Goal: Task Accomplishment & Management: Manage account settings

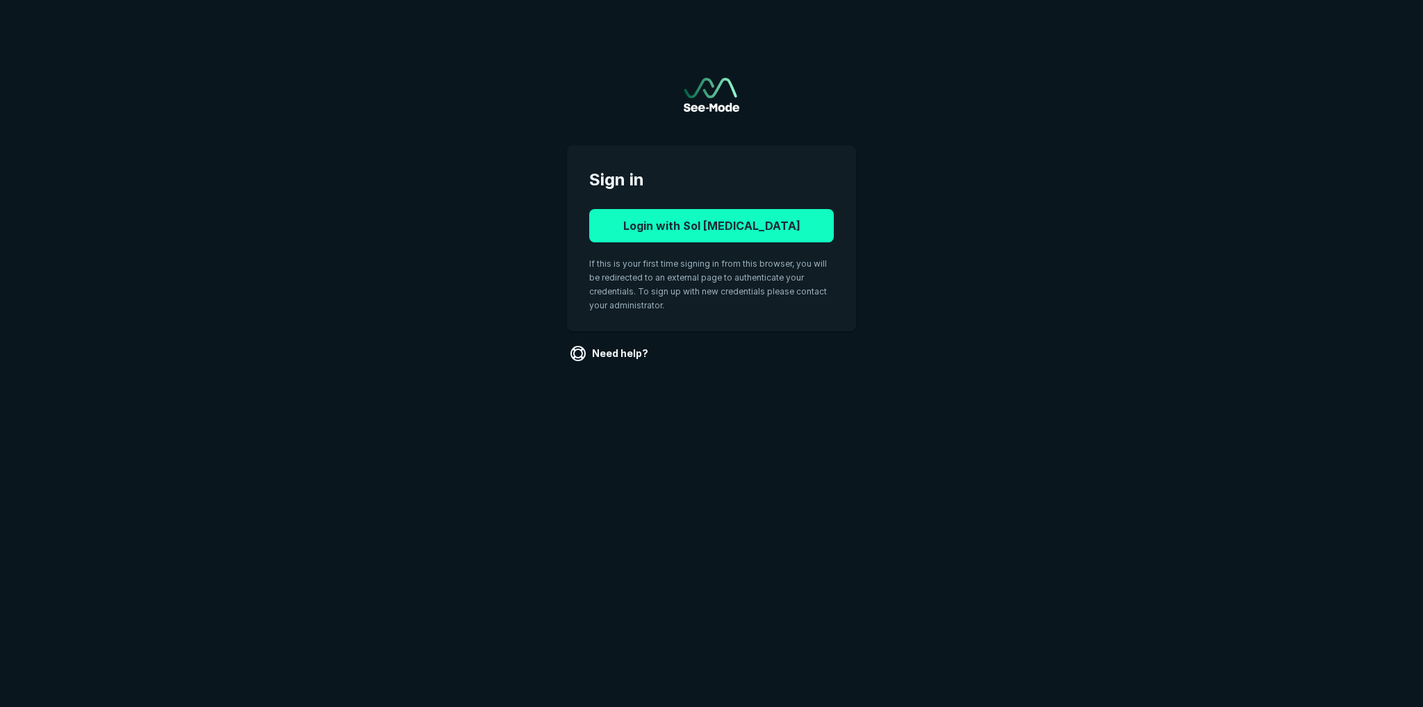
click at [699, 231] on button "Login with Sol Radiology" at bounding box center [711, 225] width 245 height 33
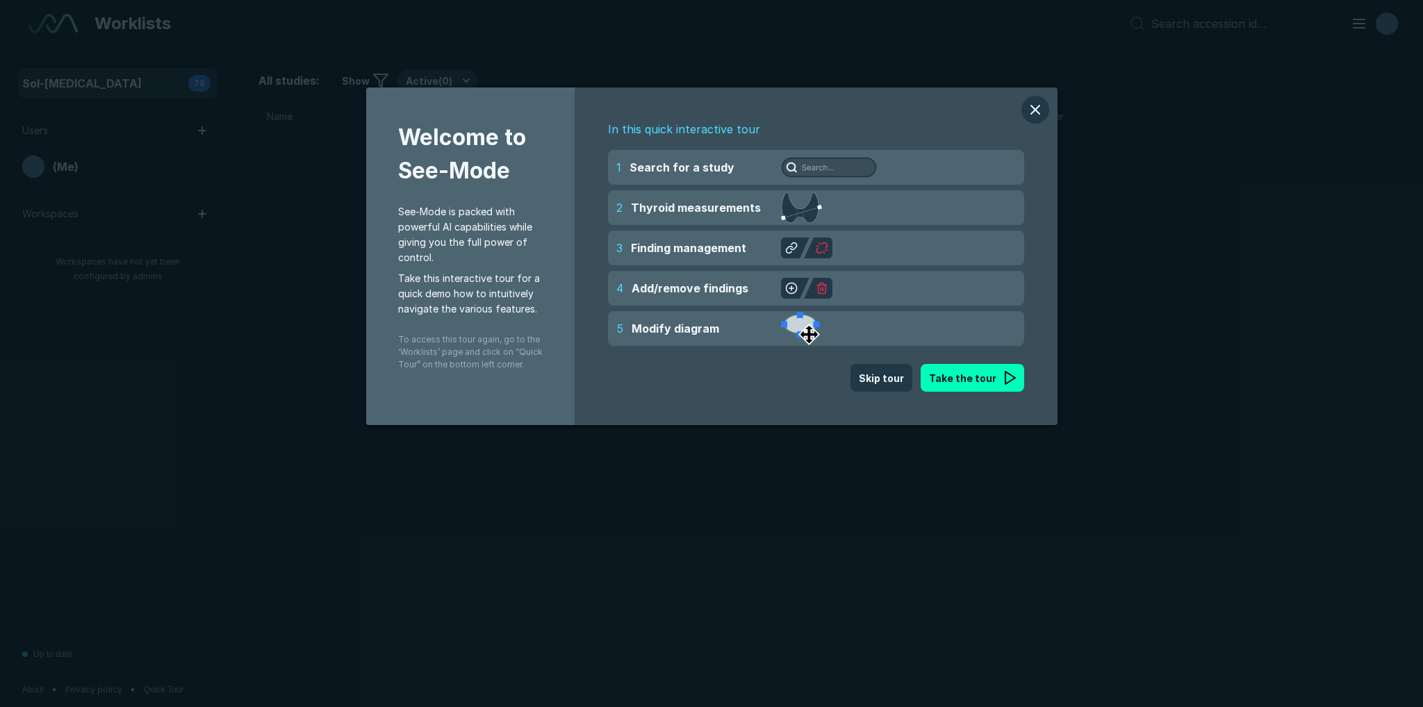
scroll to position [4724, 8187]
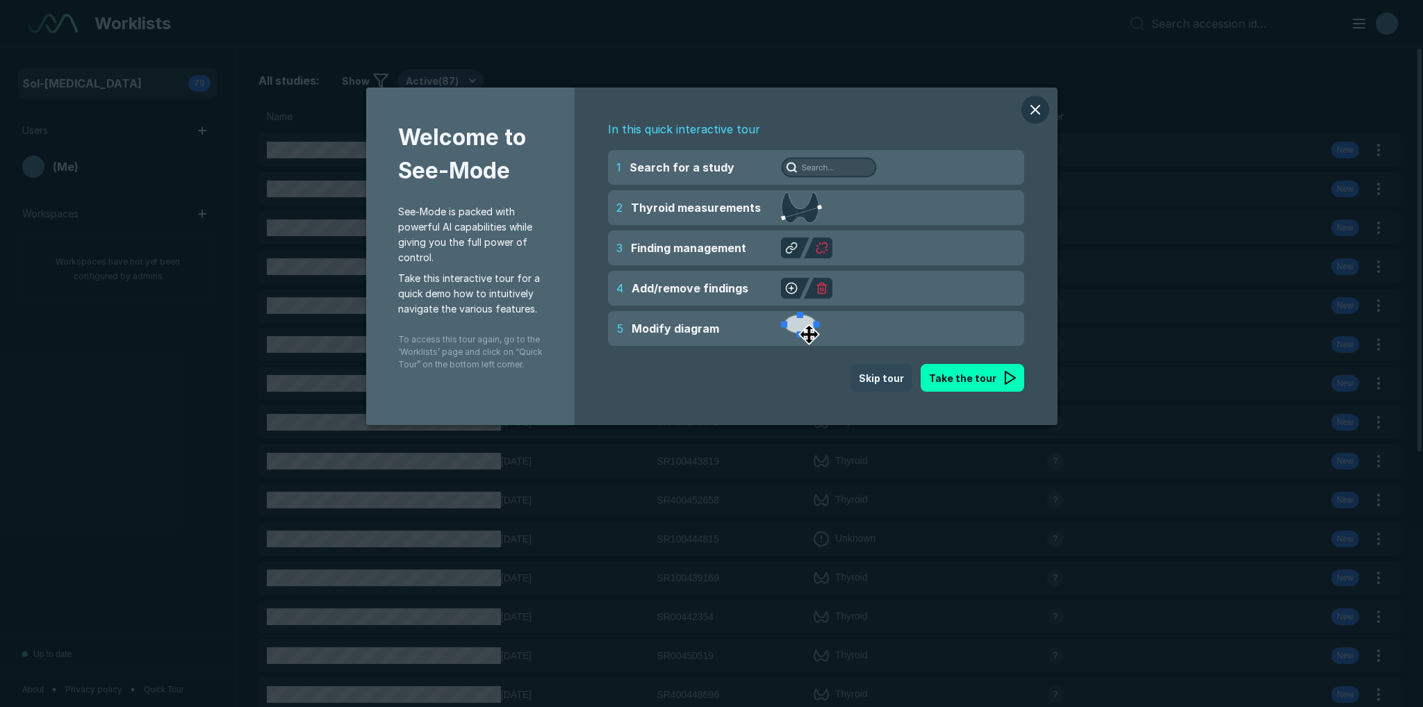
click at [870, 381] on button "Skip tour" at bounding box center [881, 378] width 62 height 28
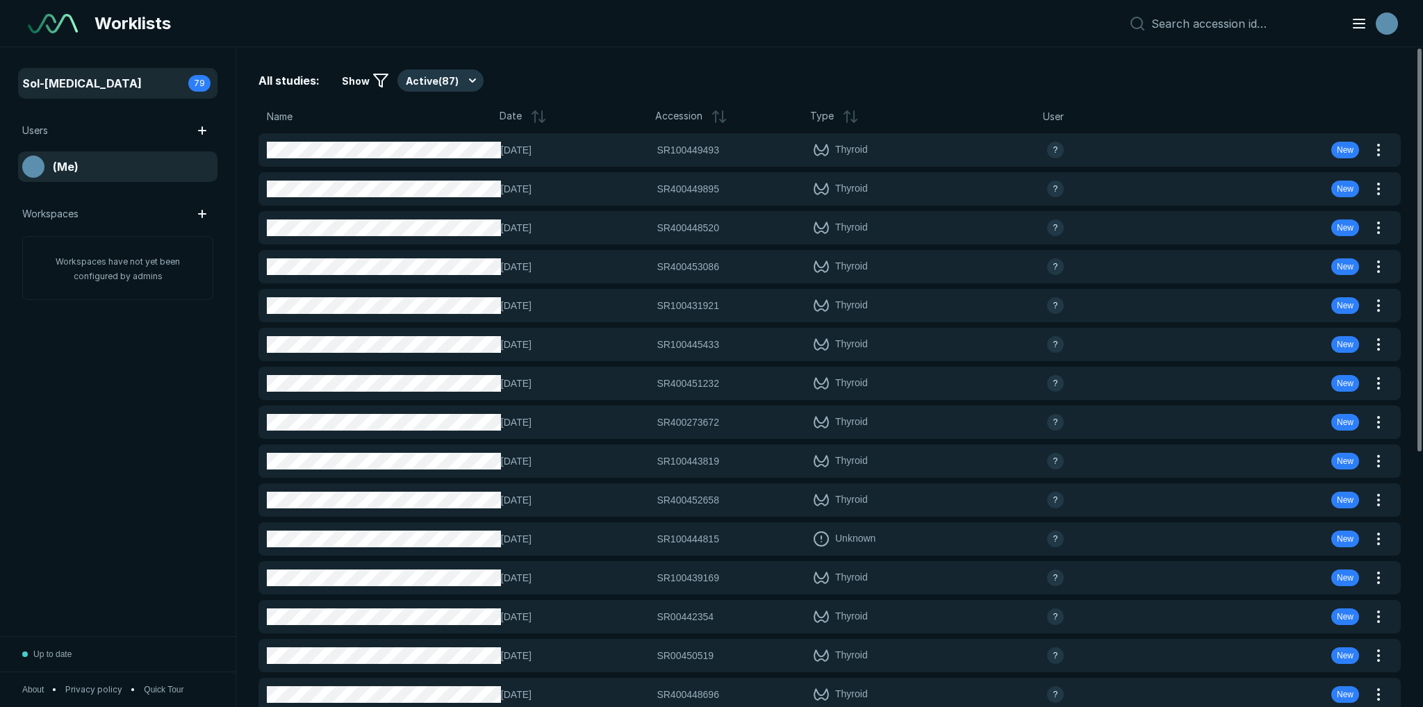
click at [64, 172] on span "(Me)" at bounding box center [66, 166] width 26 height 17
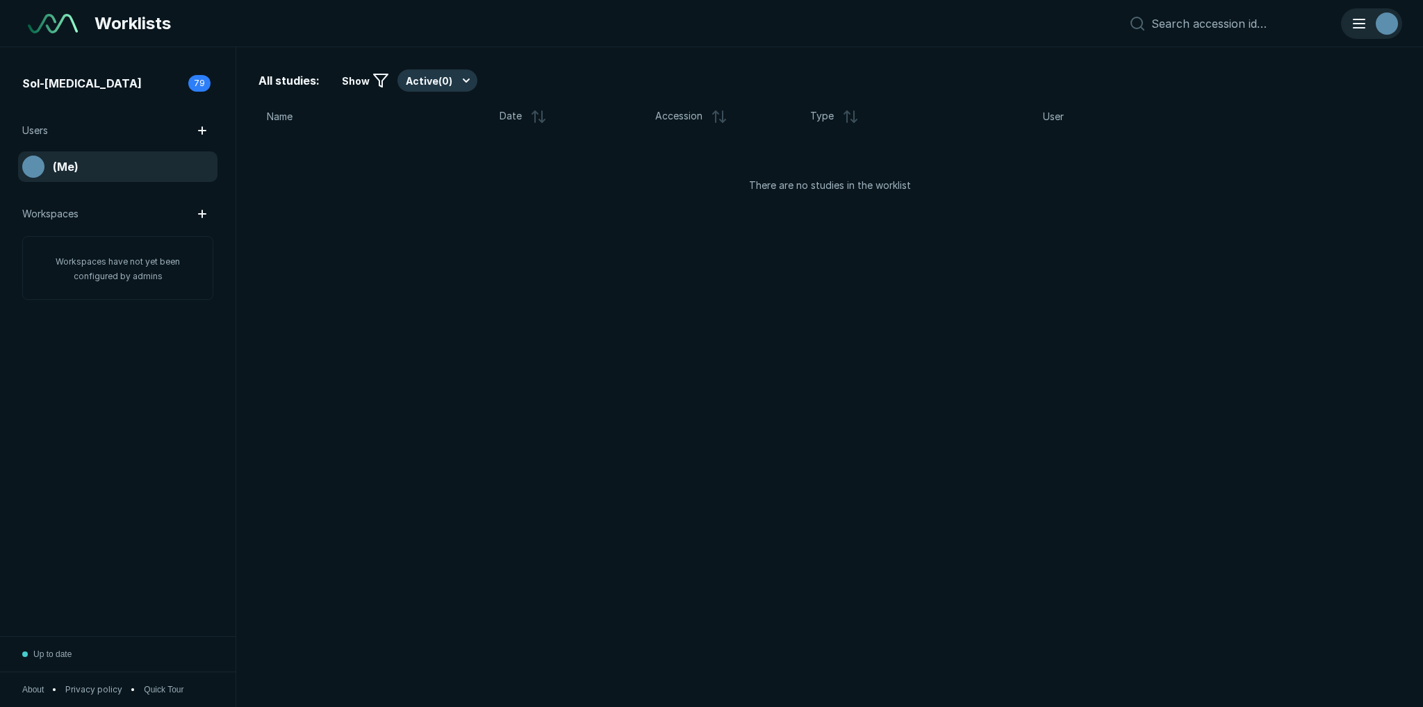
click at [1364, 28] on line "button" at bounding box center [1358, 28] width 11 height 0
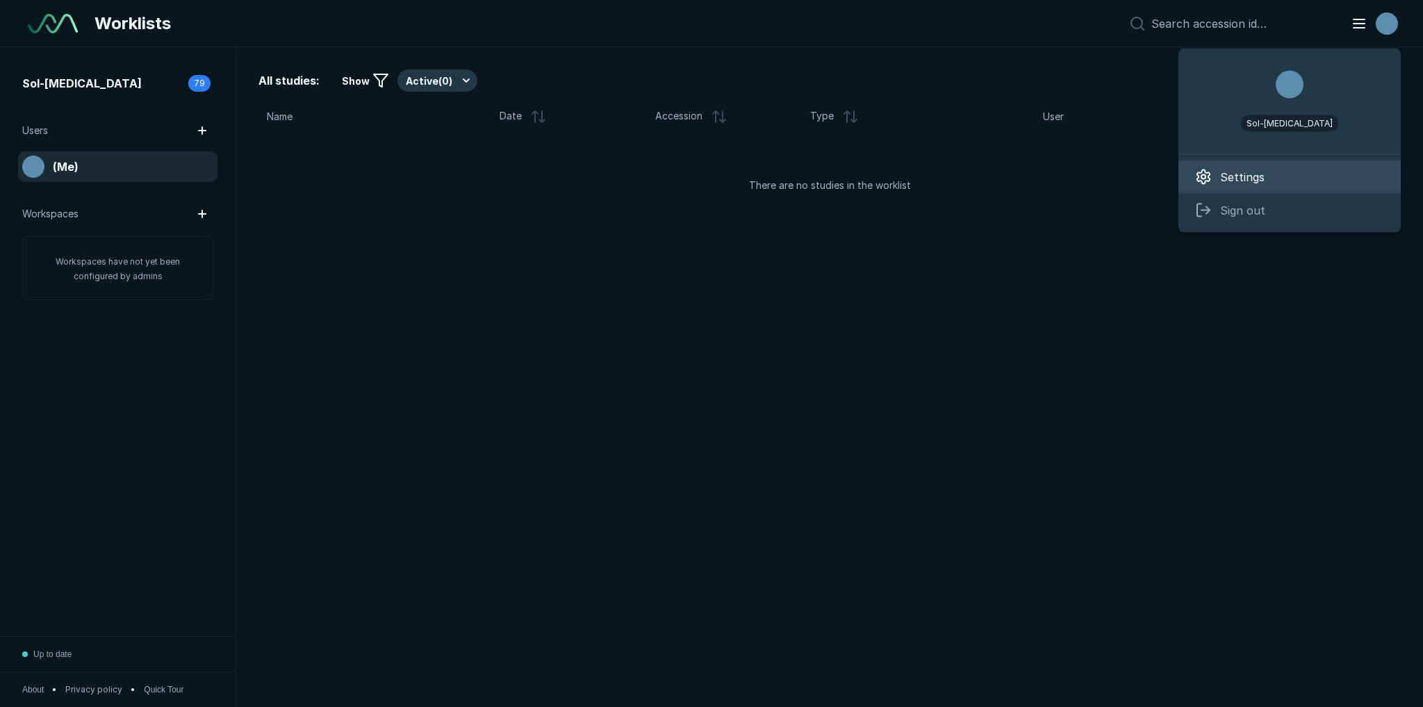
click at [1244, 178] on span "Settings" at bounding box center [1242, 177] width 44 height 17
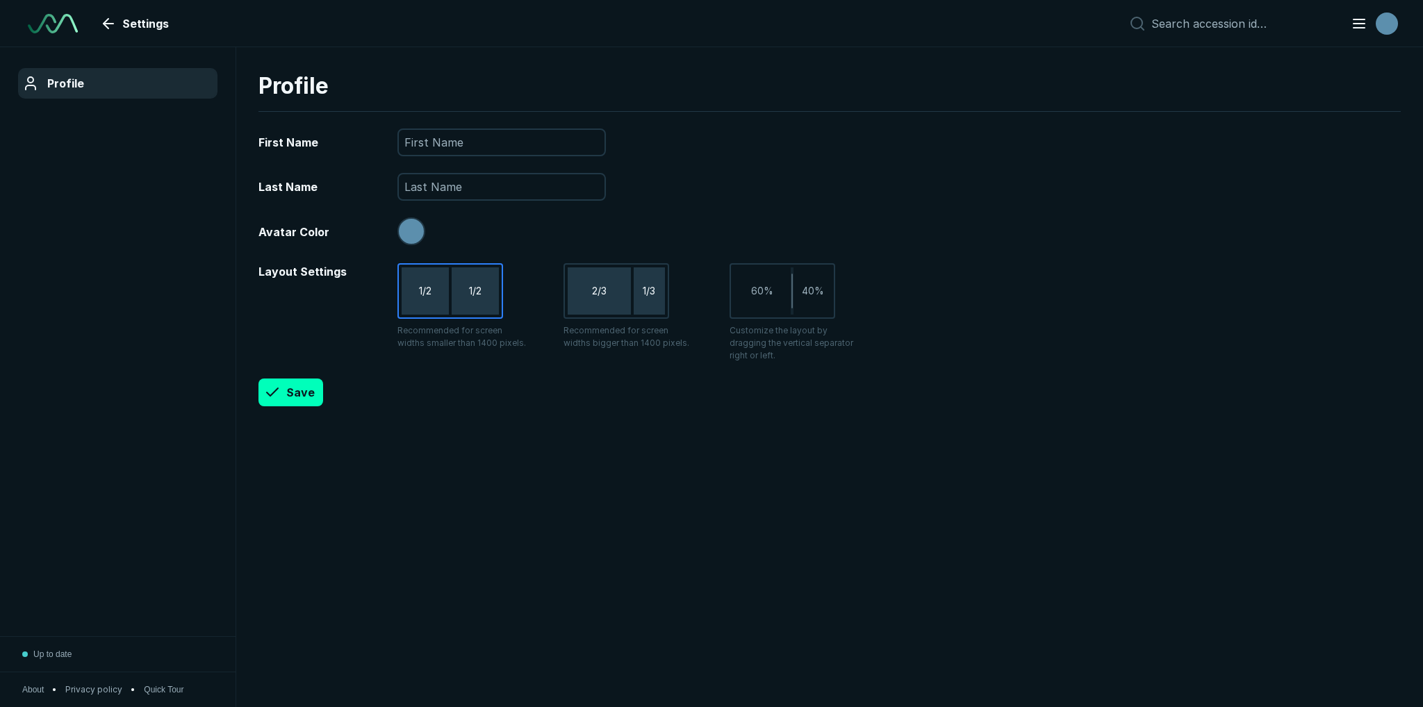
scroll to position [4502, 6903]
